Goal: Transaction & Acquisition: Purchase product/service

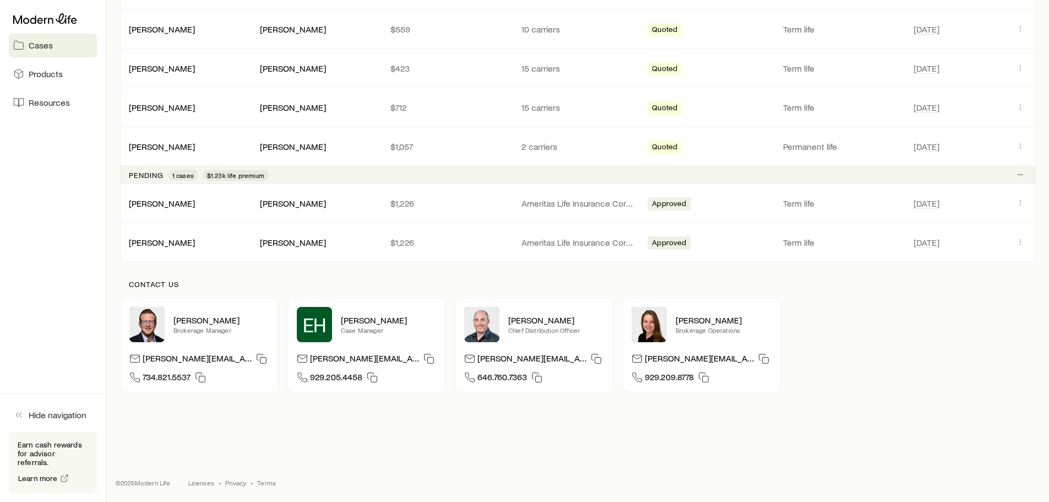
scroll to position [285, 0]
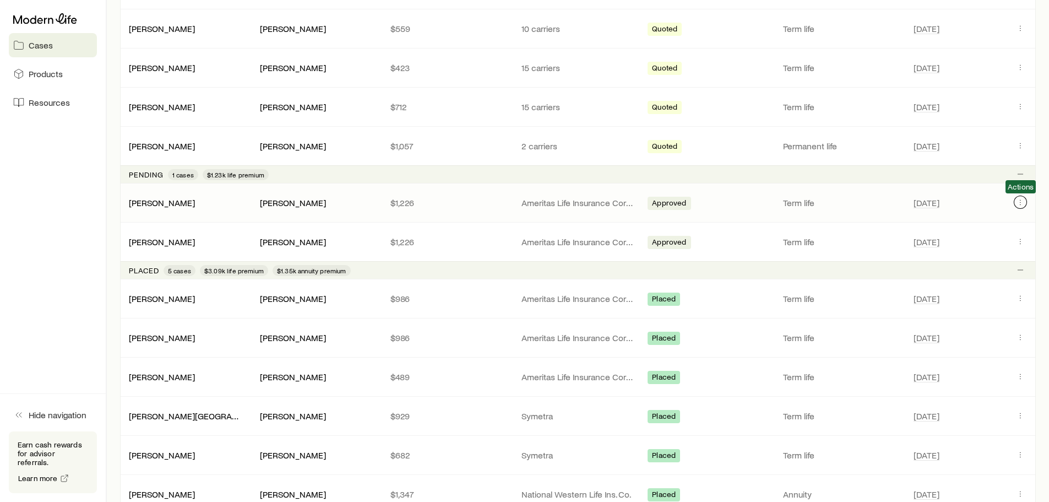
click at [1023, 202] on icon "Client cases" at bounding box center [1020, 202] width 9 height 9
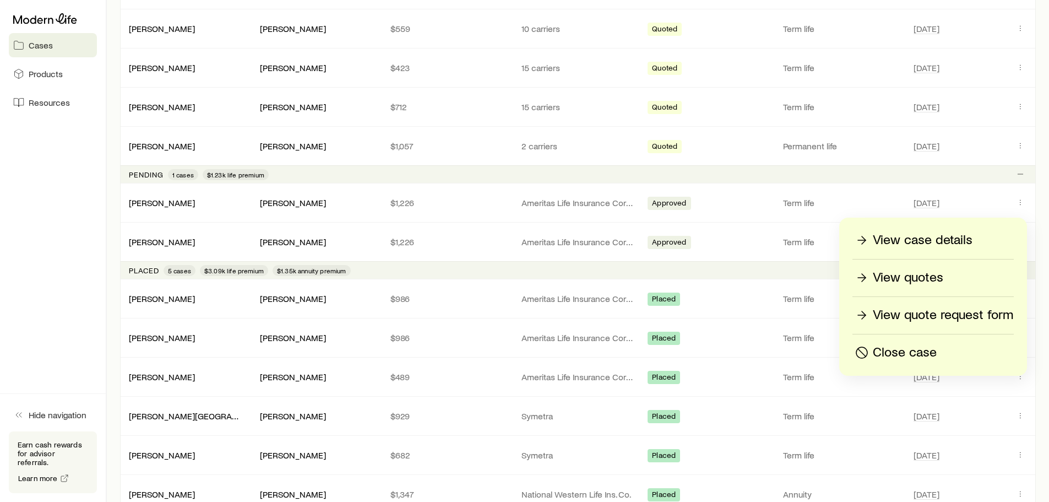
click at [935, 242] on p "View case details" at bounding box center [923, 240] width 100 height 18
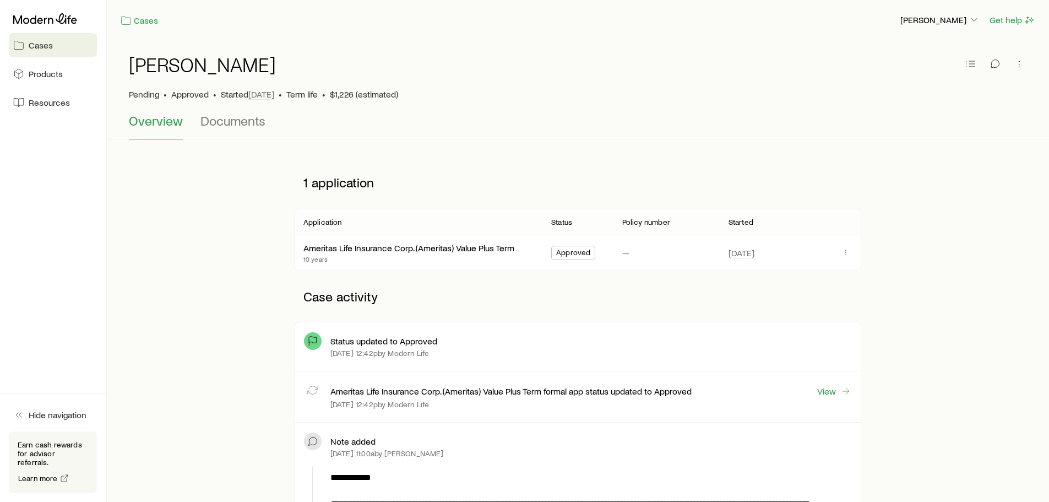
click at [368, 87] on div "[PERSON_NAME]" at bounding box center [578, 70] width 898 height 35
click at [345, 96] on span "$1,226 (estimated)" at bounding box center [364, 94] width 68 height 11
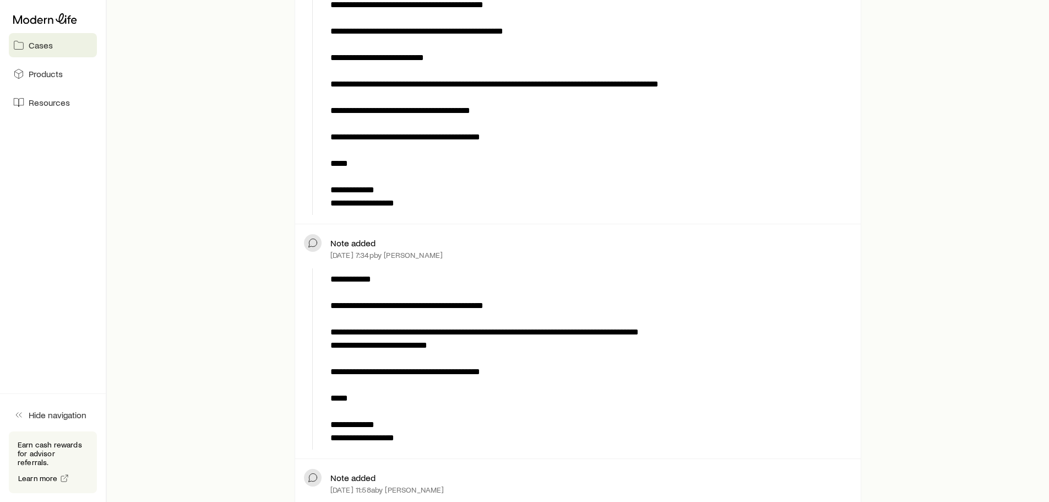
scroll to position [2148, 0]
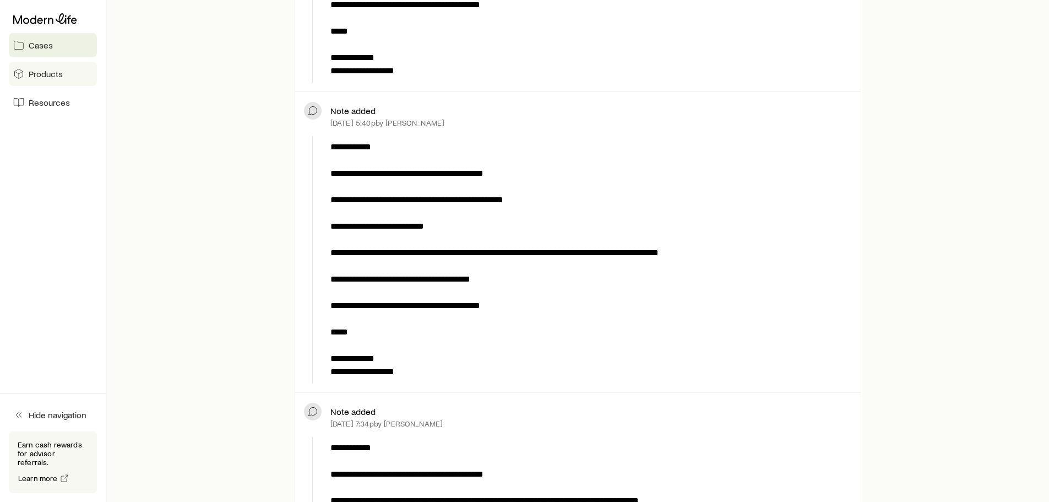
click at [53, 75] on span "Products" at bounding box center [46, 73] width 34 height 11
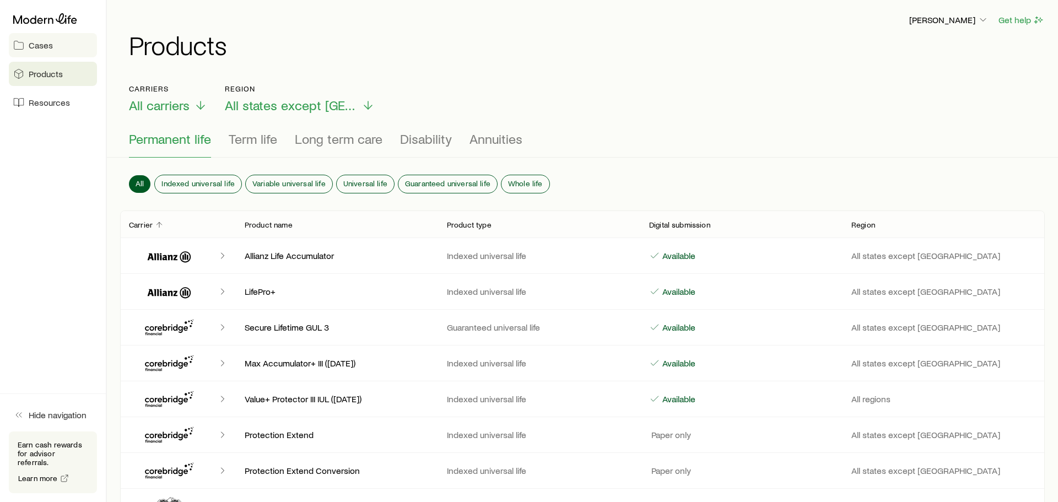
click at [45, 47] on span "Cases" at bounding box center [41, 45] width 24 height 11
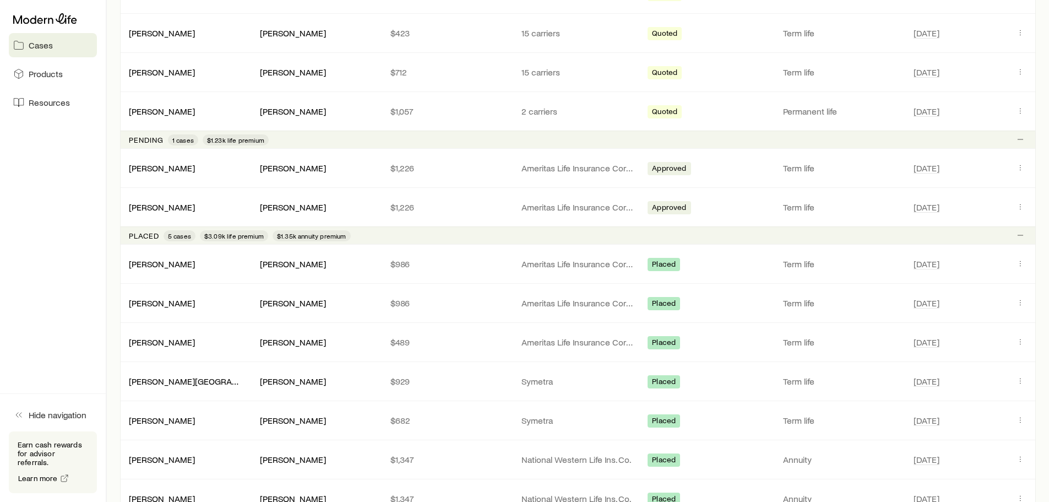
scroll to position [319, 0]
click at [1023, 170] on icon "Client cases" at bounding box center [1020, 168] width 9 height 9
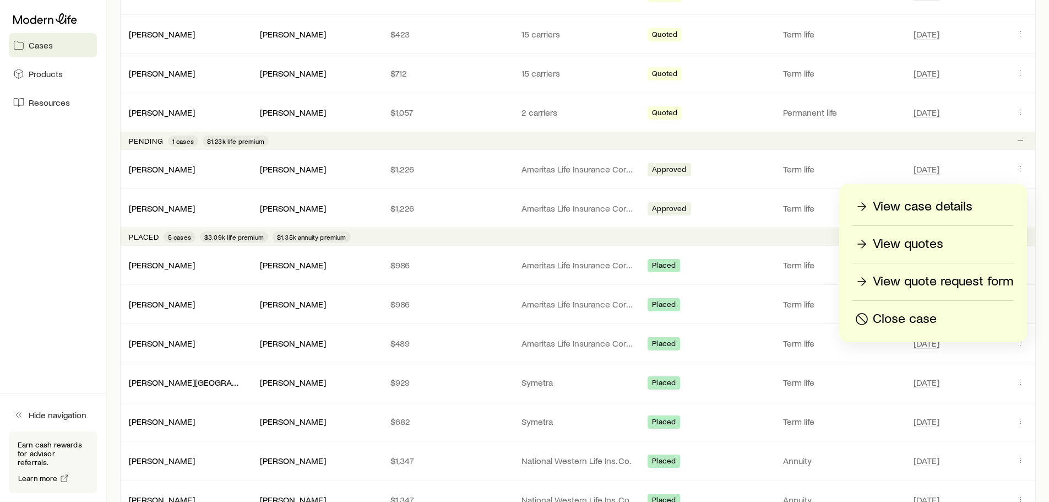
click at [929, 281] on p "View quote request form" at bounding box center [943, 282] width 140 height 18
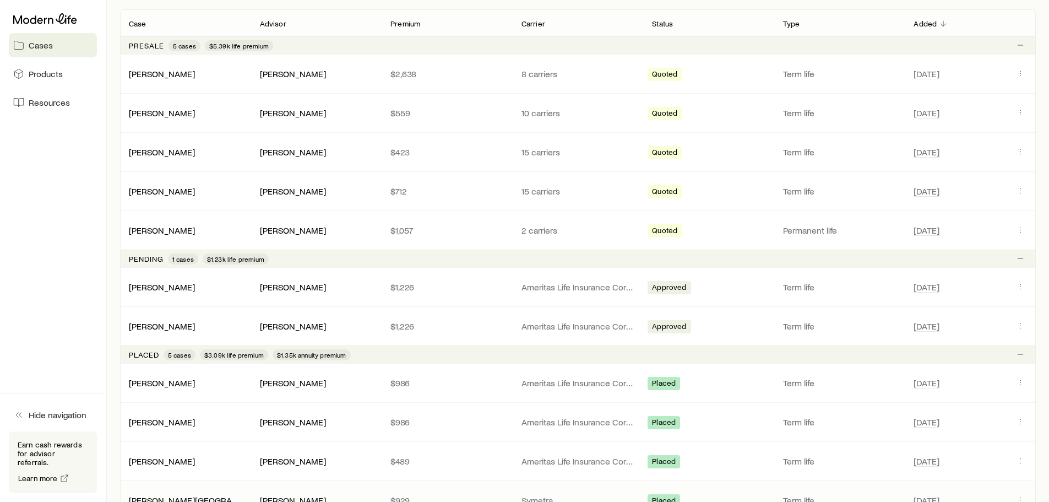
scroll to position [386, 0]
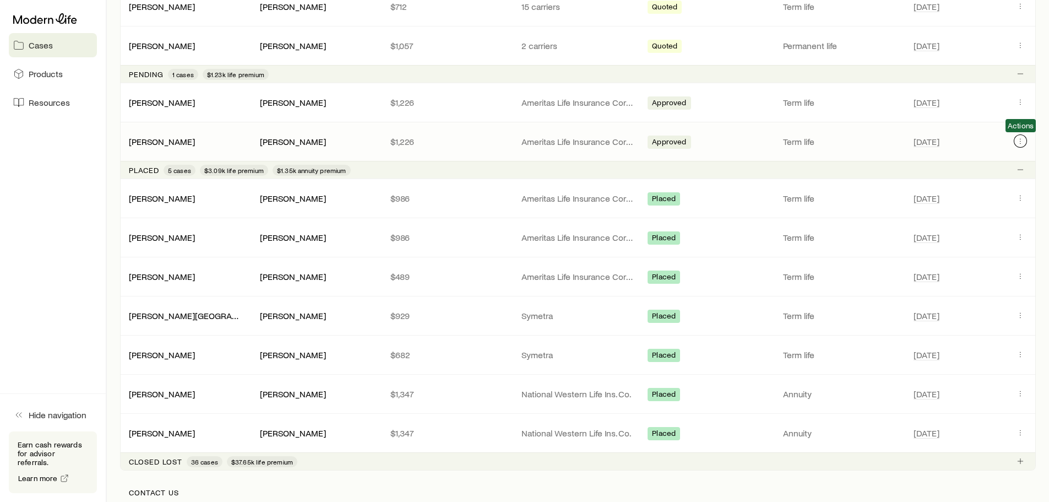
click at [1023, 141] on icon "Client cases" at bounding box center [1020, 141] width 9 height 9
click at [1021, 100] on icon "Client cases" at bounding box center [1020, 101] width 9 height 9
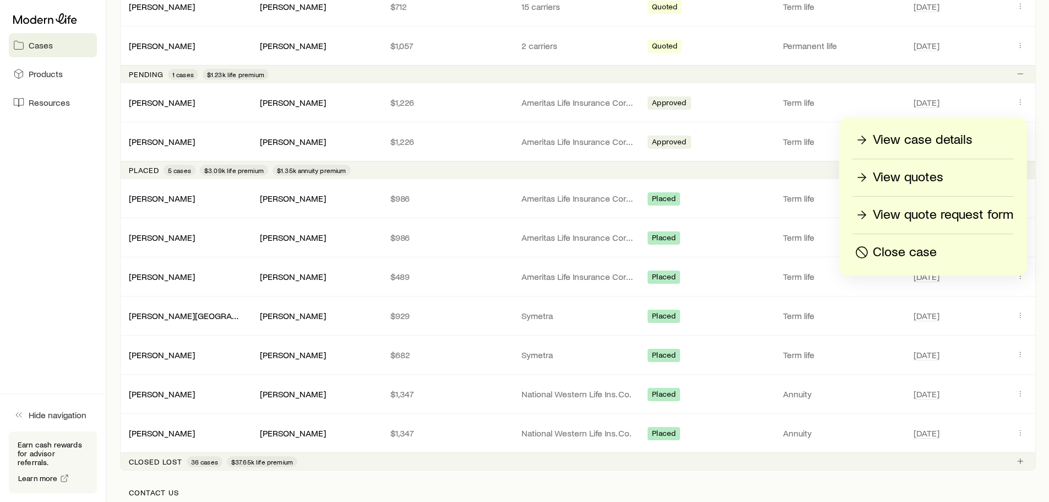
click at [929, 171] on p "View quotes" at bounding box center [908, 178] width 71 height 18
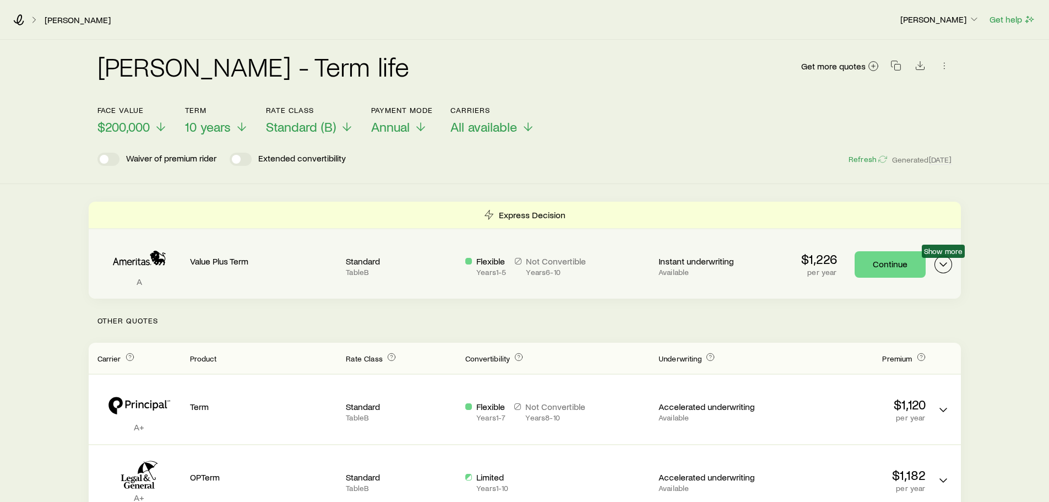
click at [945, 263] on icon "Term quotes" at bounding box center [943, 264] width 13 height 13
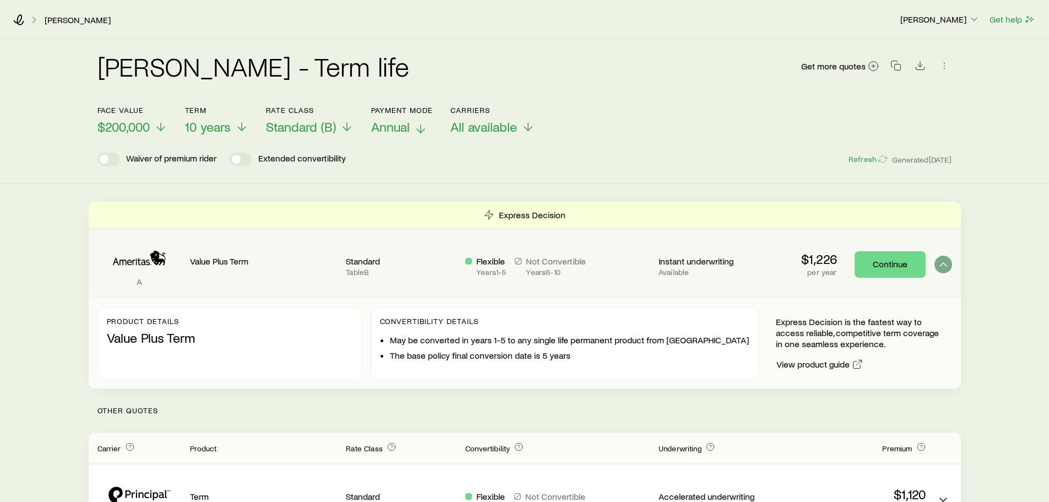
click at [404, 127] on span "Annual" at bounding box center [390, 126] width 39 height 15
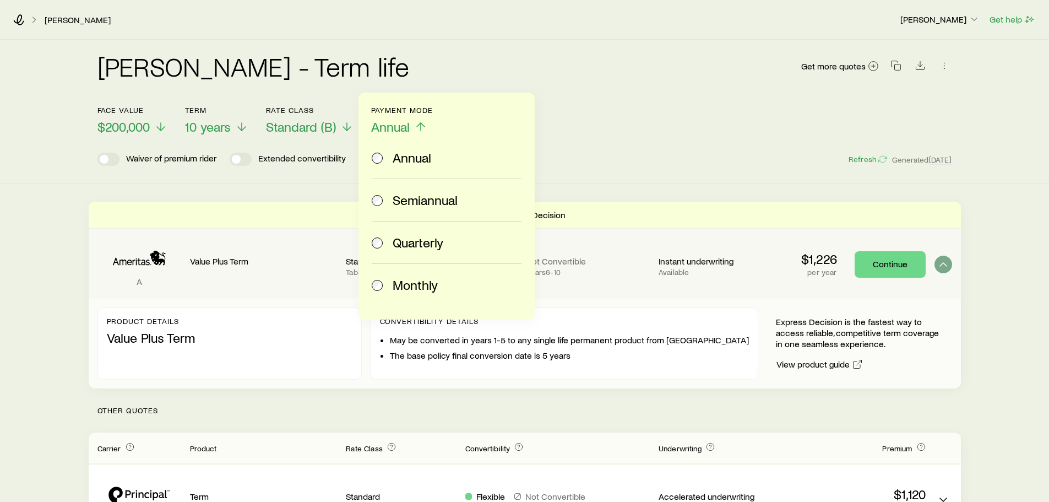
click at [434, 282] on span "Monthly" at bounding box center [415, 284] width 45 height 15
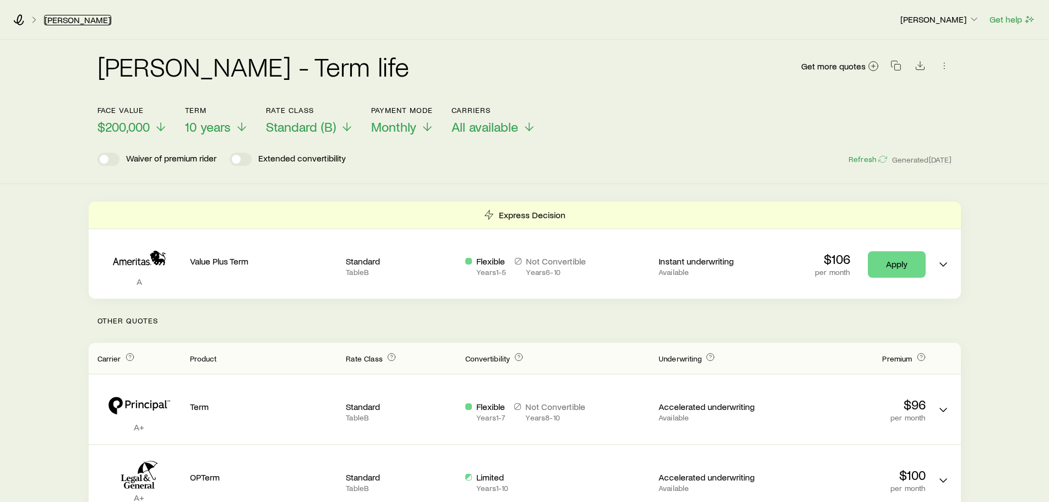
click at [88, 23] on link "[PERSON_NAME]" at bounding box center [77, 20] width 67 height 10
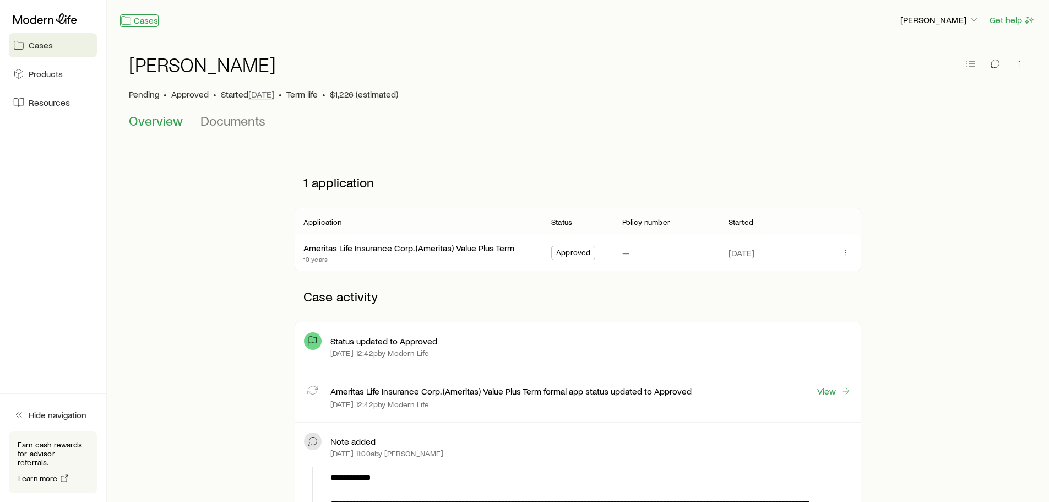
click at [148, 20] on link "Cases" at bounding box center [139, 20] width 39 height 13
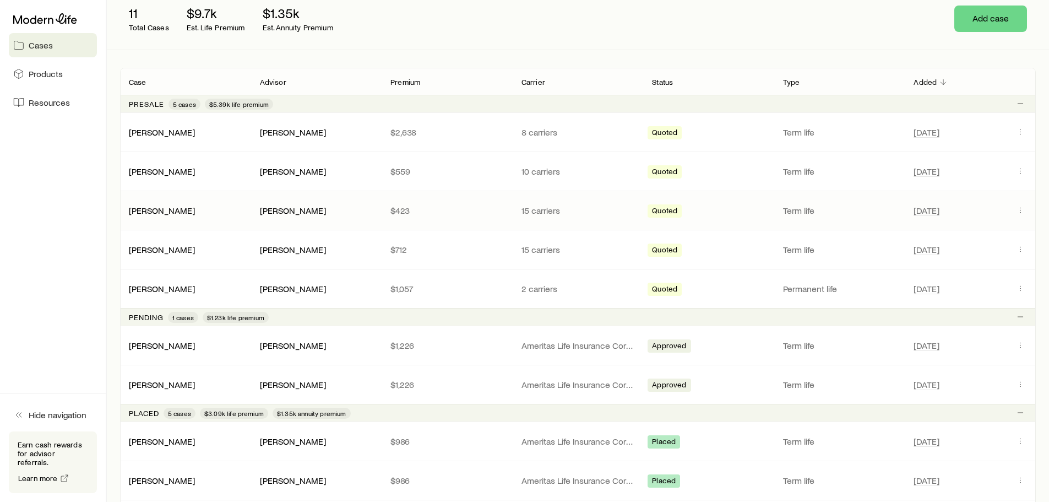
scroll to position [330, 0]
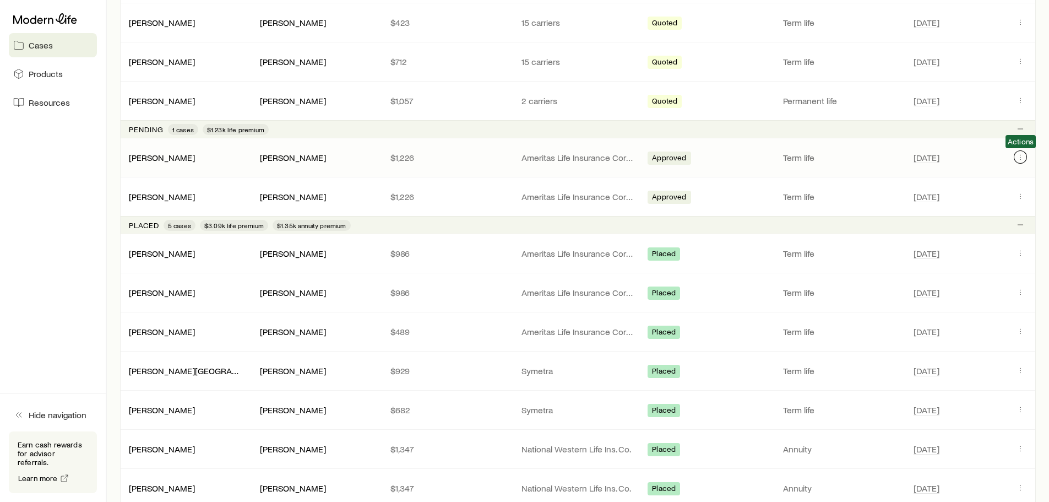
click at [1021, 159] on icon "Client cases" at bounding box center [1020, 157] width 9 height 9
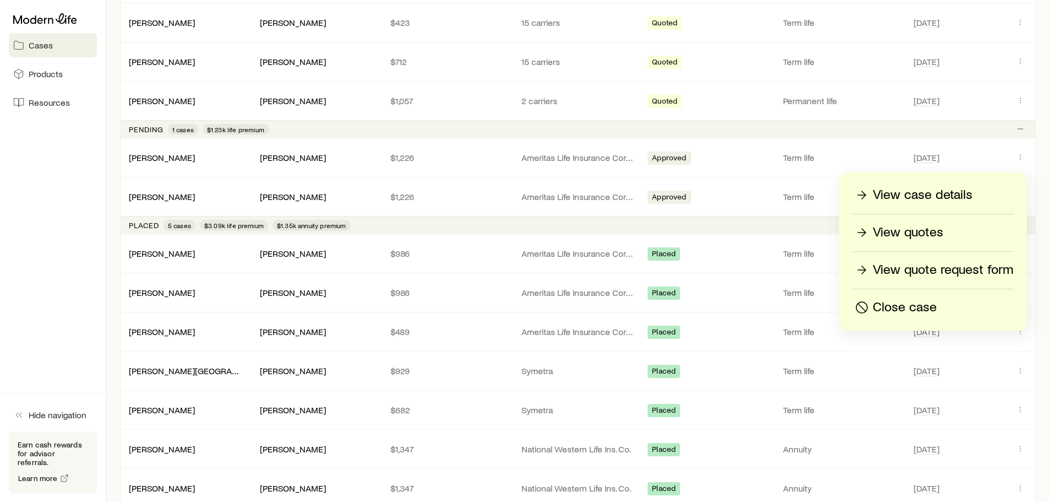
click at [918, 232] on p "View quotes" at bounding box center [908, 233] width 71 height 18
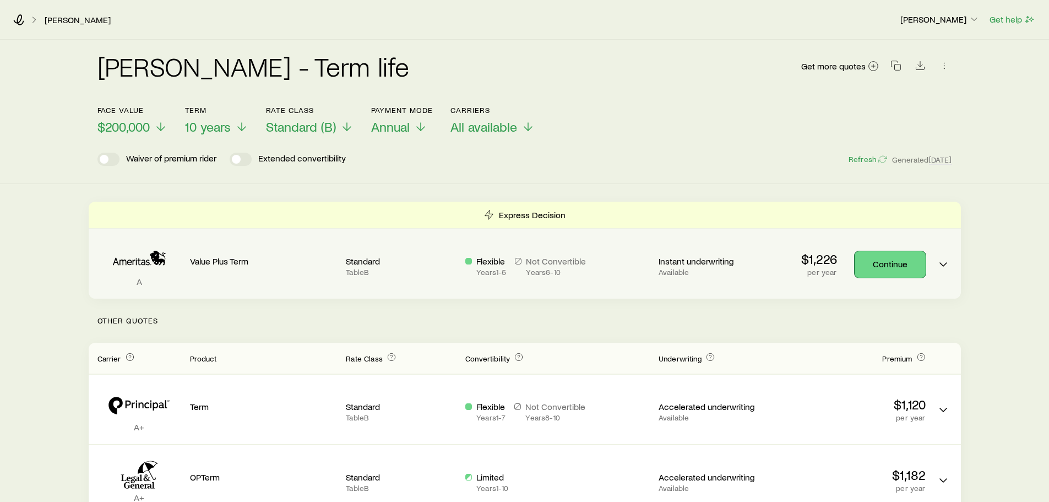
click at [897, 265] on link "Continue" at bounding box center [890, 264] width 71 height 26
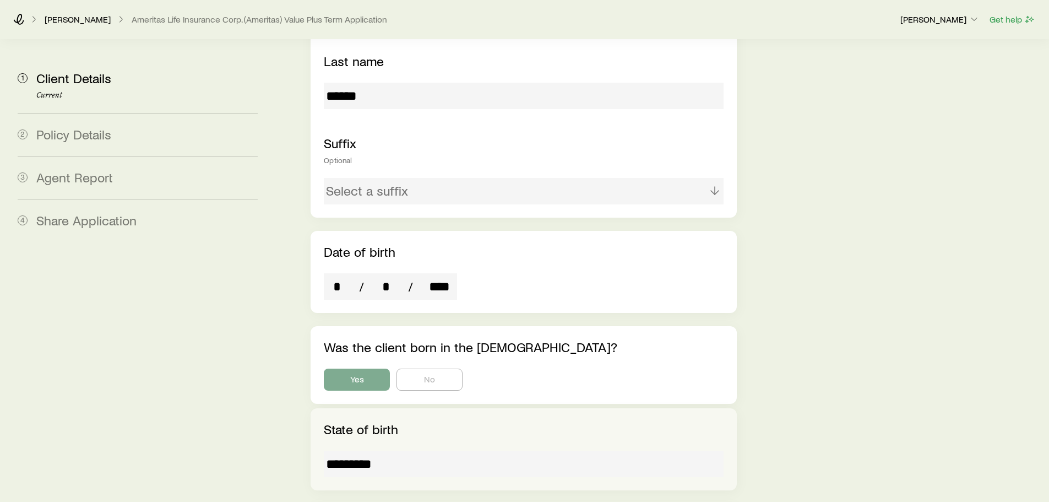
scroll to position [441, 0]
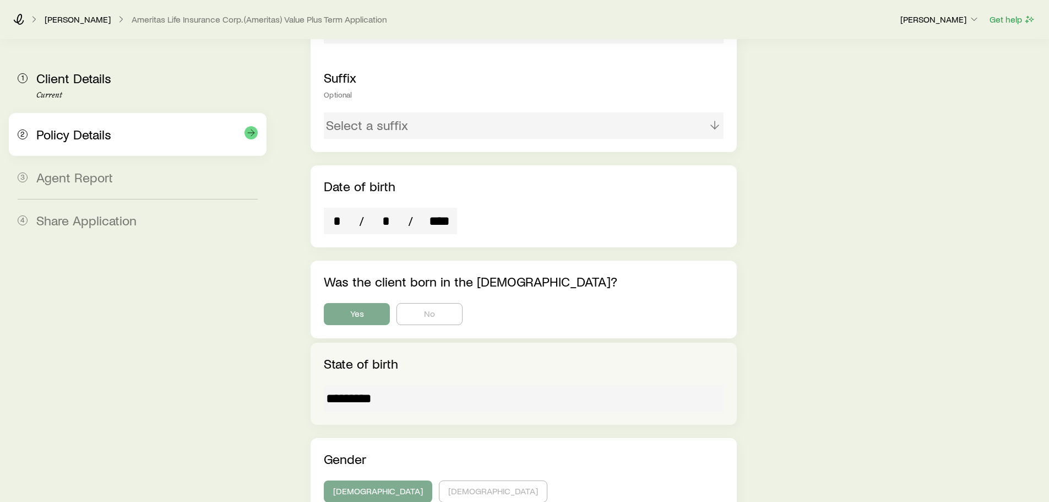
click at [132, 138] on div "Policy Details" at bounding box center [146, 135] width 221 height 16
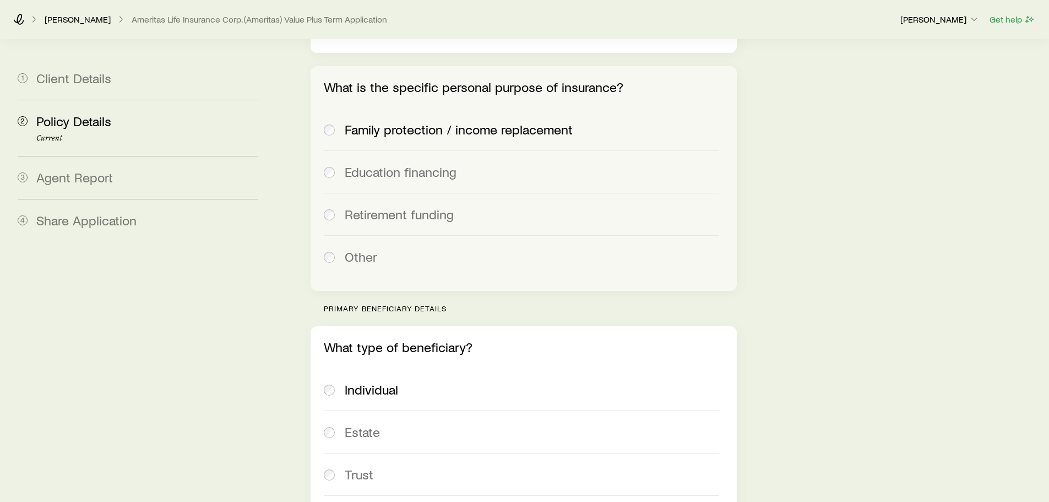
scroll to position [936, 0]
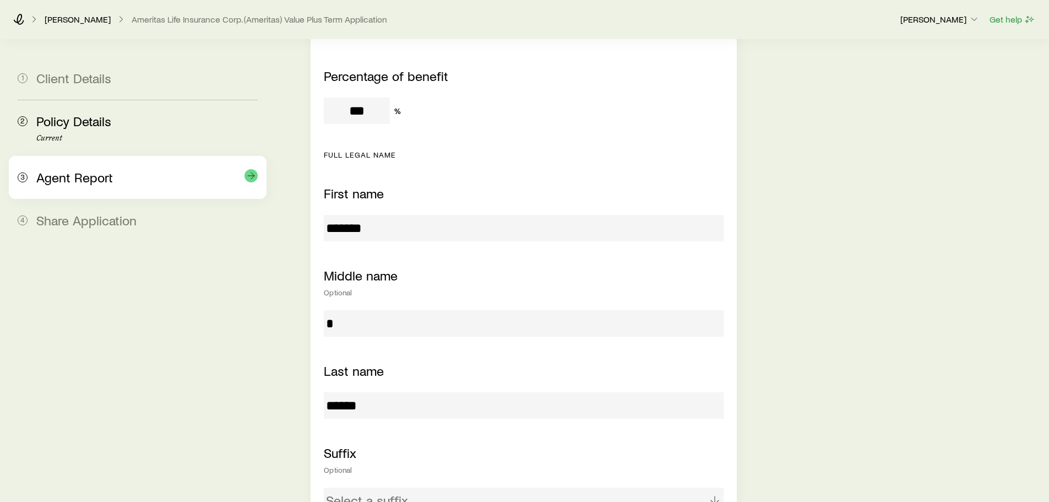
click at [77, 176] on span "Agent Report" at bounding box center [74, 177] width 77 height 16
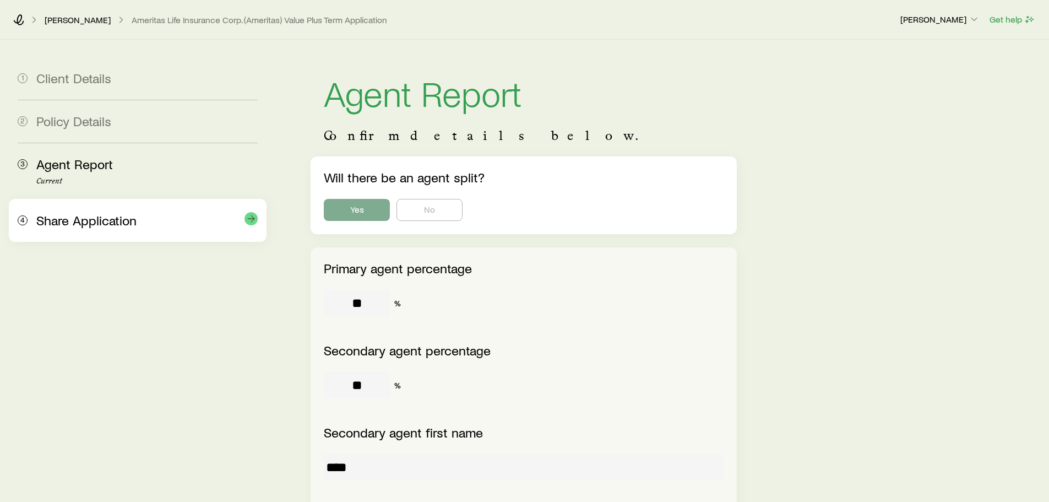
click at [118, 221] on span "Share Application" at bounding box center [86, 220] width 100 height 16
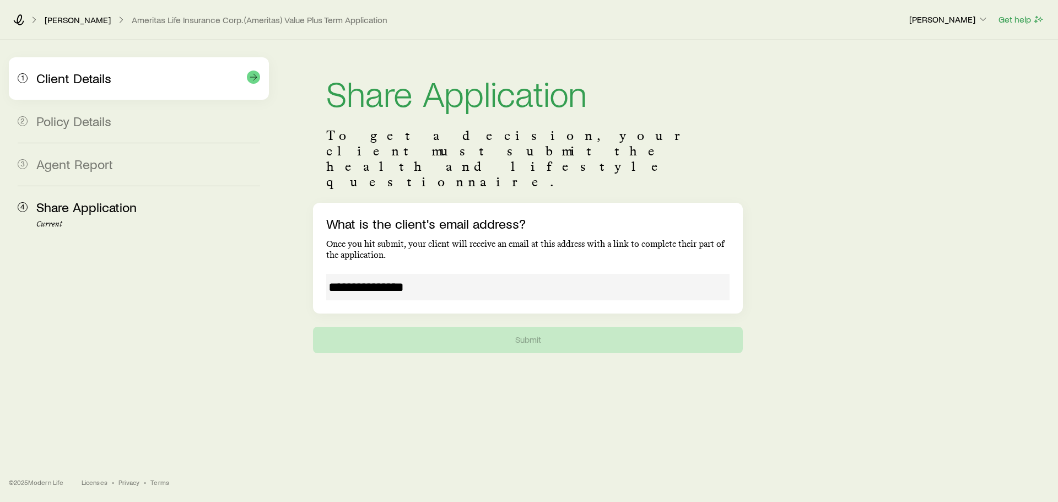
click at [117, 77] on div "Client Details" at bounding box center [148, 79] width 224 height 16
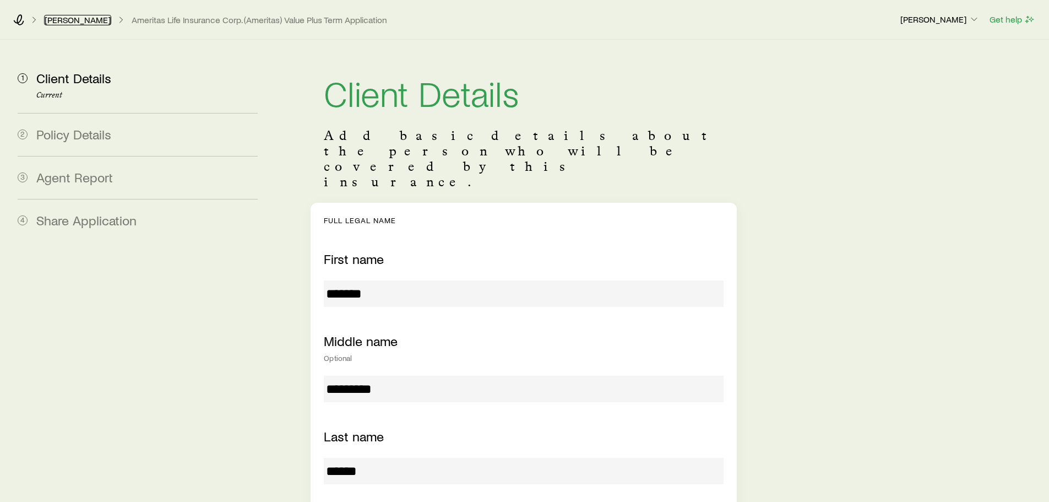
click at [88, 19] on link "[PERSON_NAME]" at bounding box center [77, 20] width 67 height 10
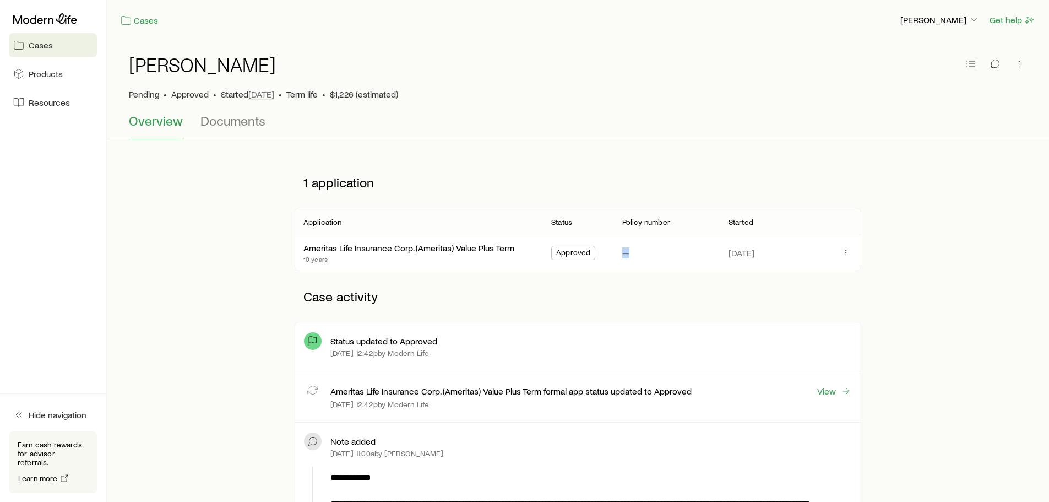
drag, startPoint x: 636, startPoint y: 252, endPoint x: 652, endPoint y: 252, distance: 16.0
click at [652, 252] on div "—" at bounding box center [667, 252] width 106 height 35
click at [652, 252] on div "—" at bounding box center [666, 252] width 89 height 35
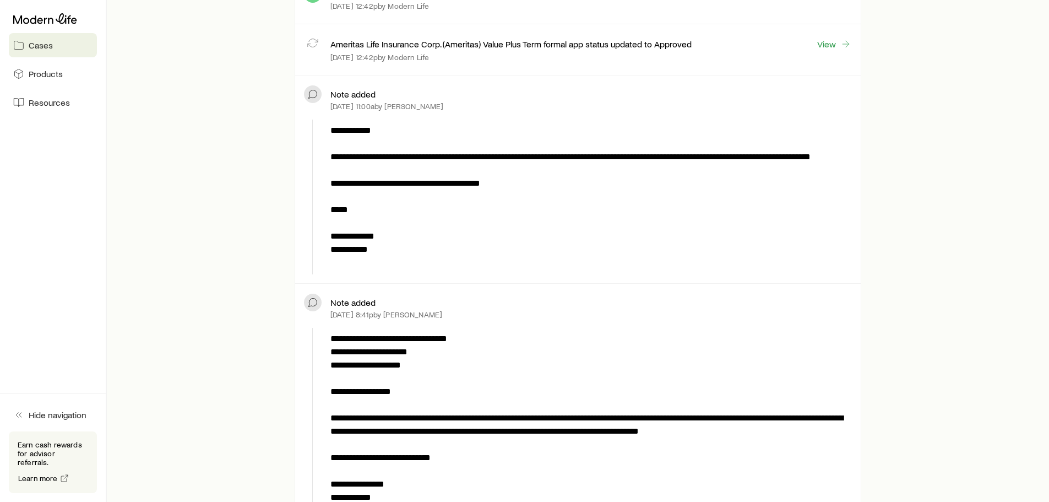
scroll to position [441, 0]
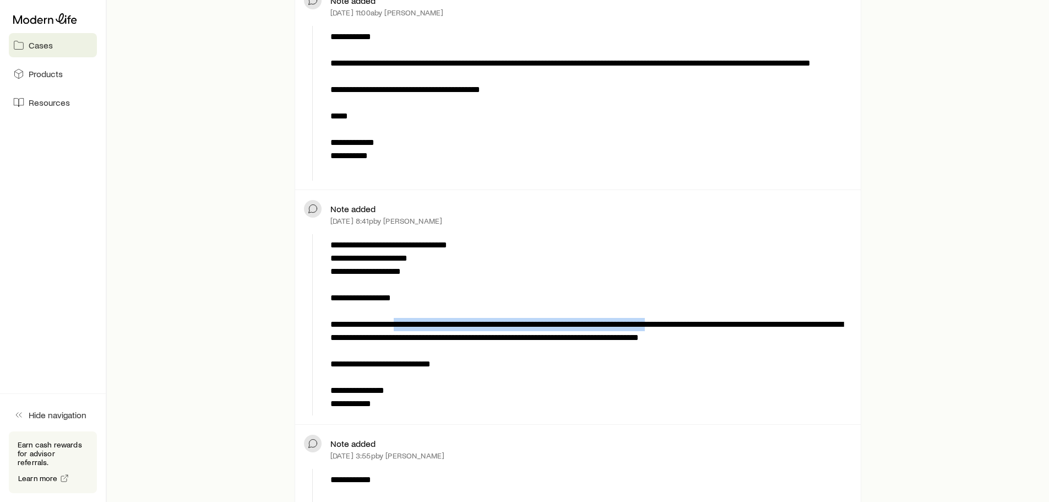
drag, startPoint x: 412, startPoint y: 327, endPoint x: 704, endPoint y: 327, distance: 292.5
click at [699, 327] on p "**********" at bounding box center [588, 325] width 517 height 172
click at [728, 332] on p "**********" at bounding box center [588, 325] width 517 height 172
